Goal: Navigation & Orientation: Go to known website

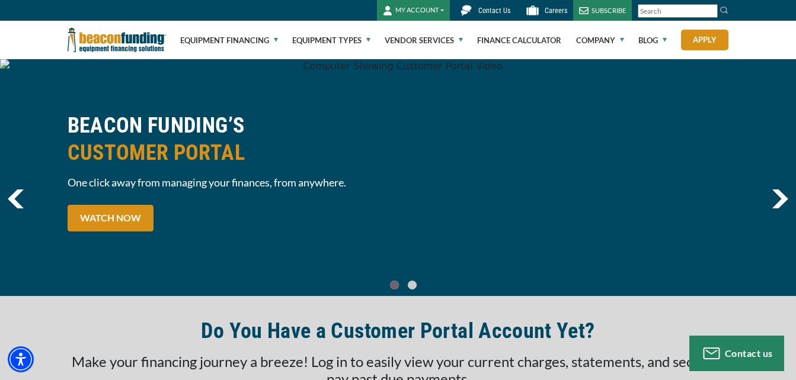
click at [441, 8] on button "MY ACCOUNT" at bounding box center [413, 10] width 73 height 21
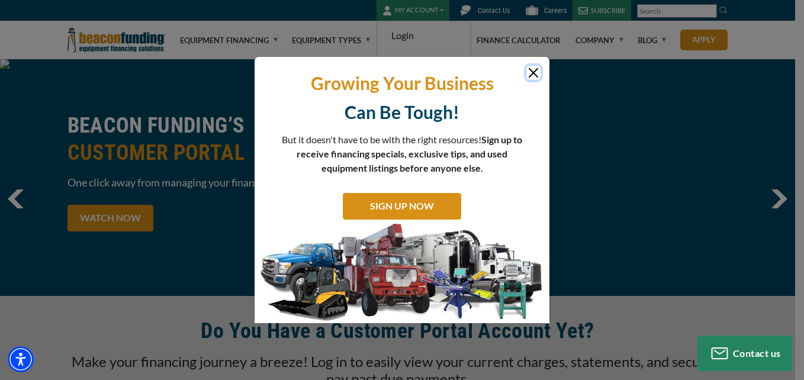
click at [534, 77] on button "Close" at bounding box center [534, 73] width 14 height 14
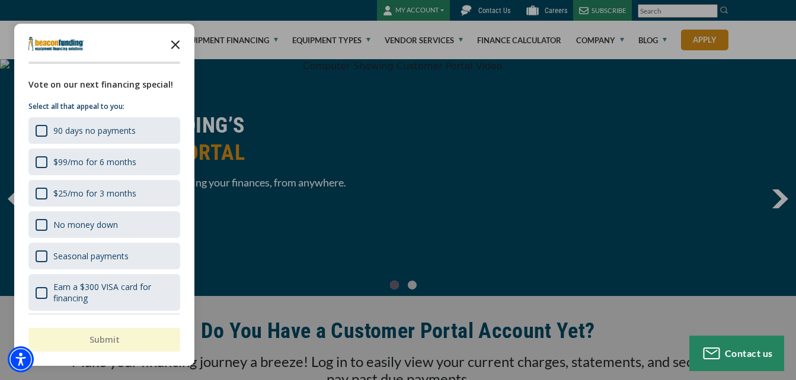
click at [172, 52] on icon "Close the survey" at bounding box center [175, 44] width 24 height 24
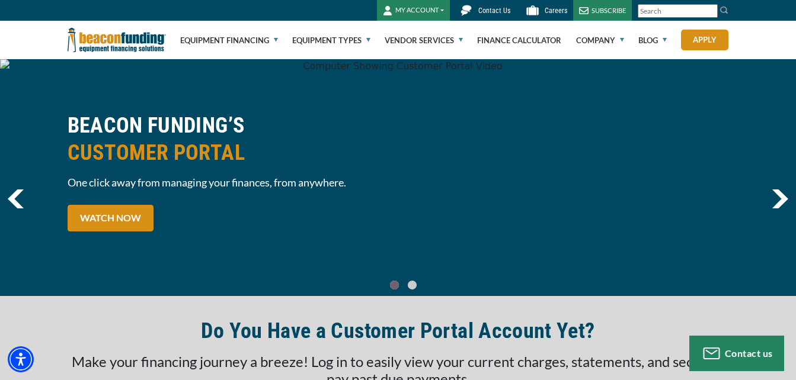
click at [425, 3] on button "MY ACCOUNT" at bounding box center [413, 10] width 73 height 21
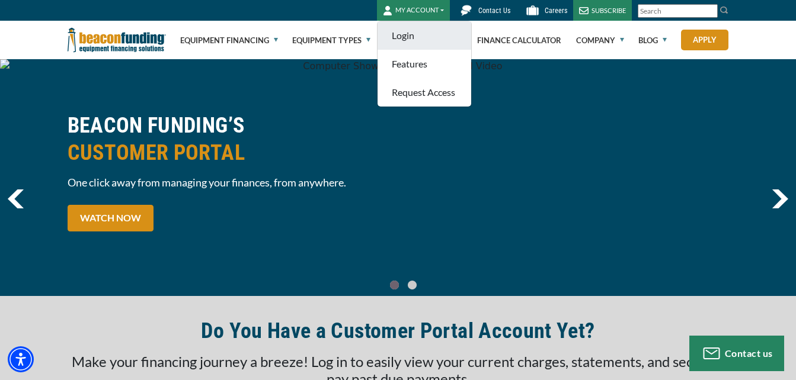
click at [406, 37] on link "Login" at bounding box center [424, 35] width 94 height 28
